Goal: Task Accomplishment & Management: Use online tool/utility

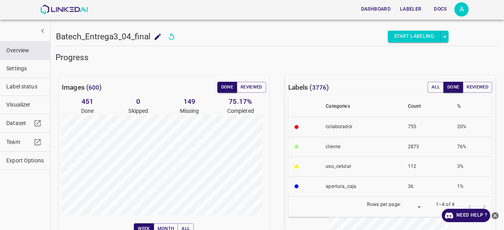
scroll to position [79, 0]
click at [58, 5] on img at bounding box center [64, 9] width 48 height 9
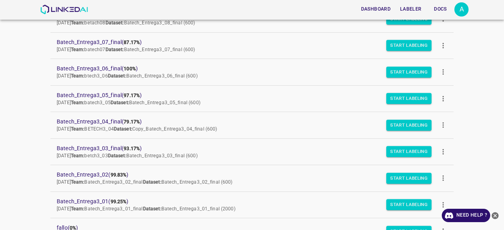
scroll to position [96, 0]
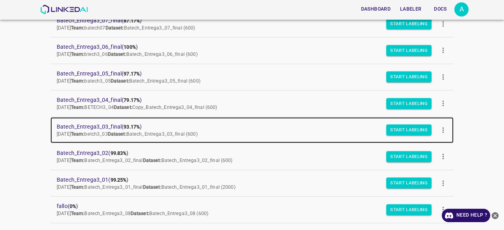
click at [108, 123] on span "Batech_Entrega3_03_final ( 93.17% )" at bounding box center [246, 127] width 378 height 8
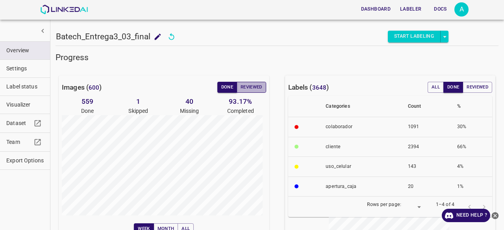
click at [249, 85] on button "Reviewed" at bounding box center [251, 87] width 30 height 11
click at [226, 83] on button "Done" at bounding box center [227, 87] width 20 height 11
click at [65, 6] on img at bounding box center [64, 9] width 48 height 9
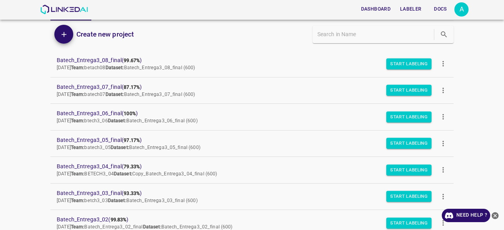
scroll to position [30, 0]
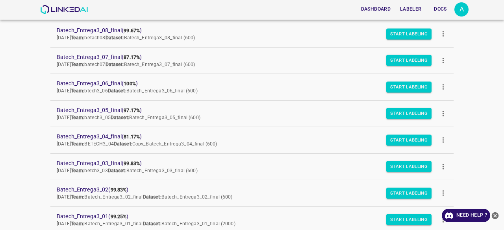
scroll to position [3, 0]
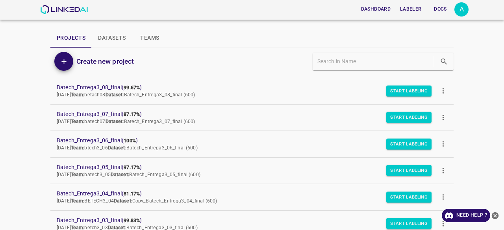
click at [31, 85] on div "Dashboard Labeler Docs A Projects Datasets Teams Create new project Batech_Entr…" at bounding box center [252, 115] width 504 height 230
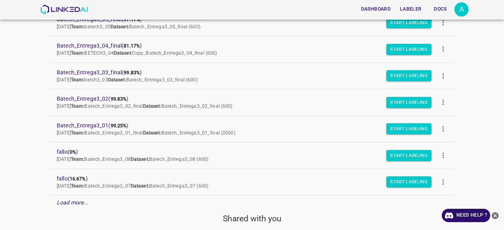
scroll to position [143, 0]
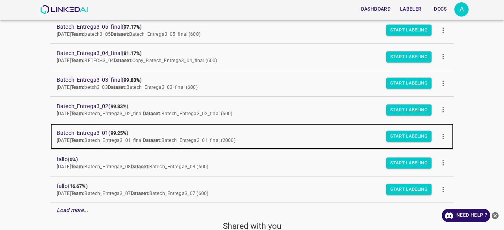
click at [97, 129] on span "Batech_Entrega3_01 ( 99.25% )" at bounding box center [246, 133] width 378 height 8
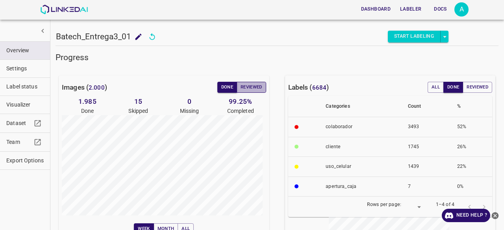
click at [253, 87] on button "Reviewed" at bounding box center [251, 87] width 30 height 11
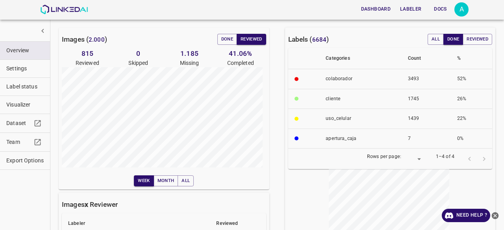
scroll to position [42, 0]
